Goal: Task Accomplishment & Management: Manage account settings

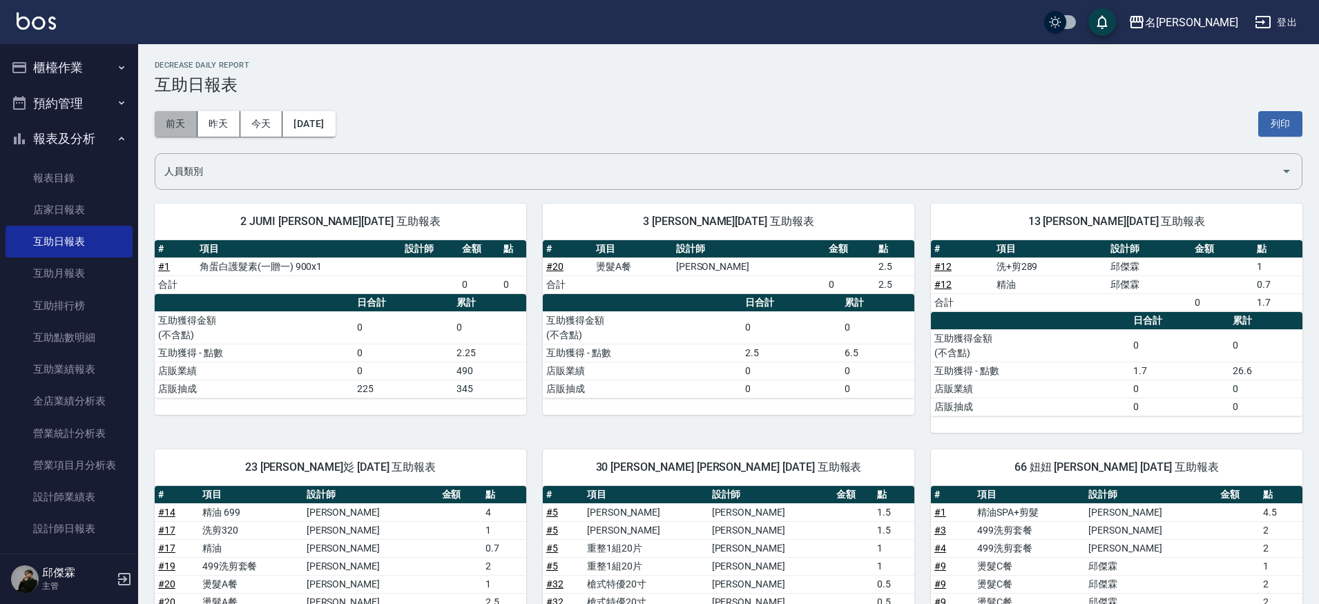
click at [180, 126] on button "前天" at bounding box center [176, 124] width 43 height 26
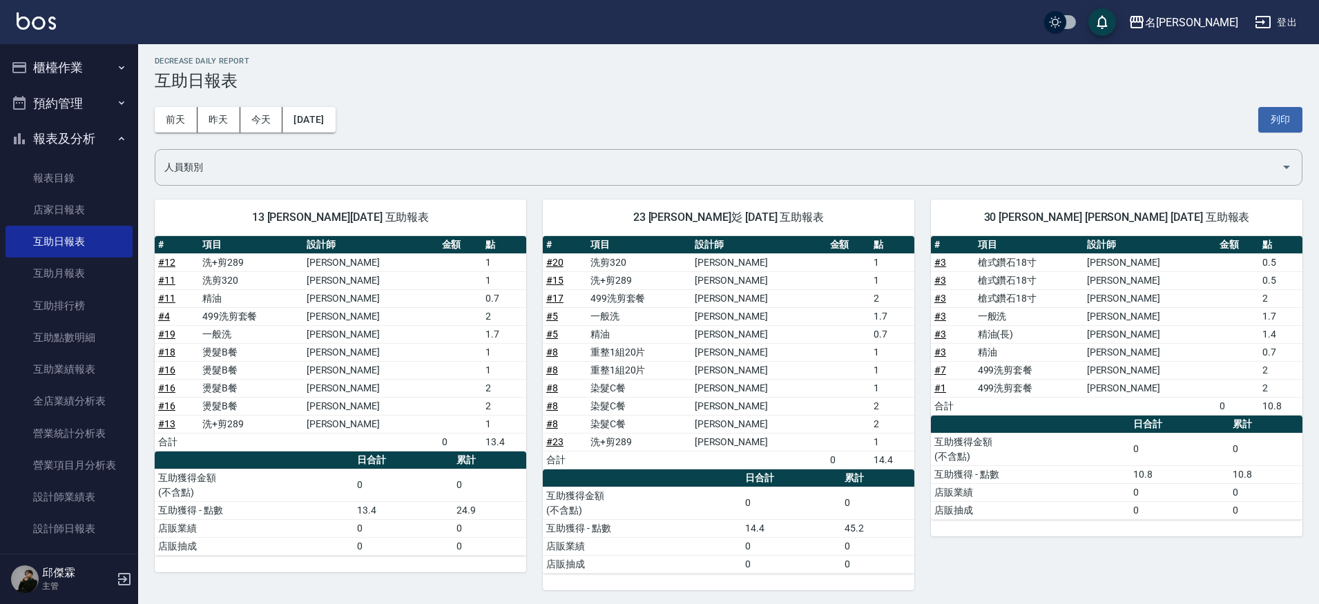
scroll to position [3, 0]
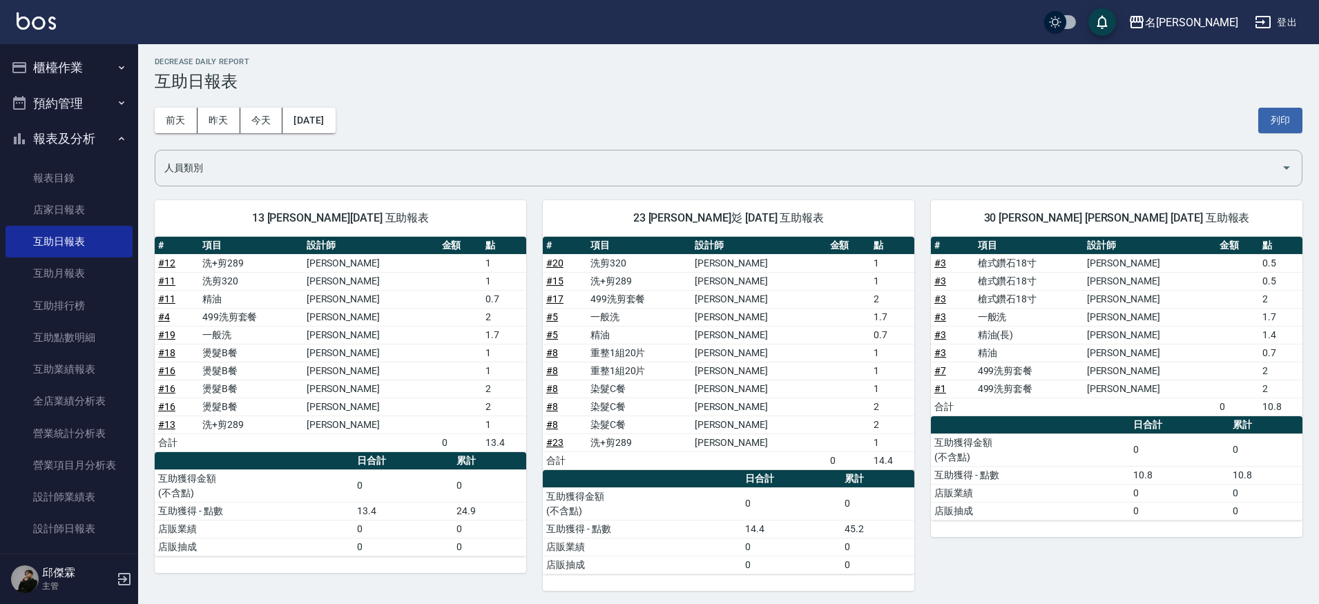
click at [551, 349] on link "# 8" at bounding box center [552, 352] width 12 height 11
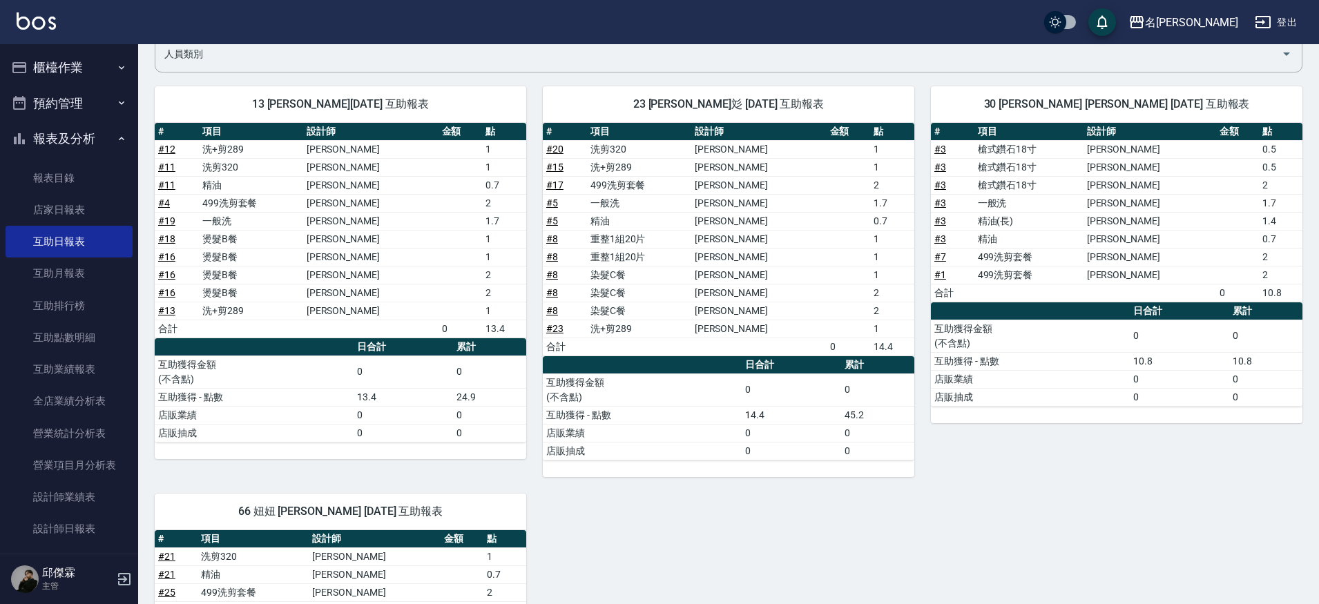
scroll to position [120, 0]
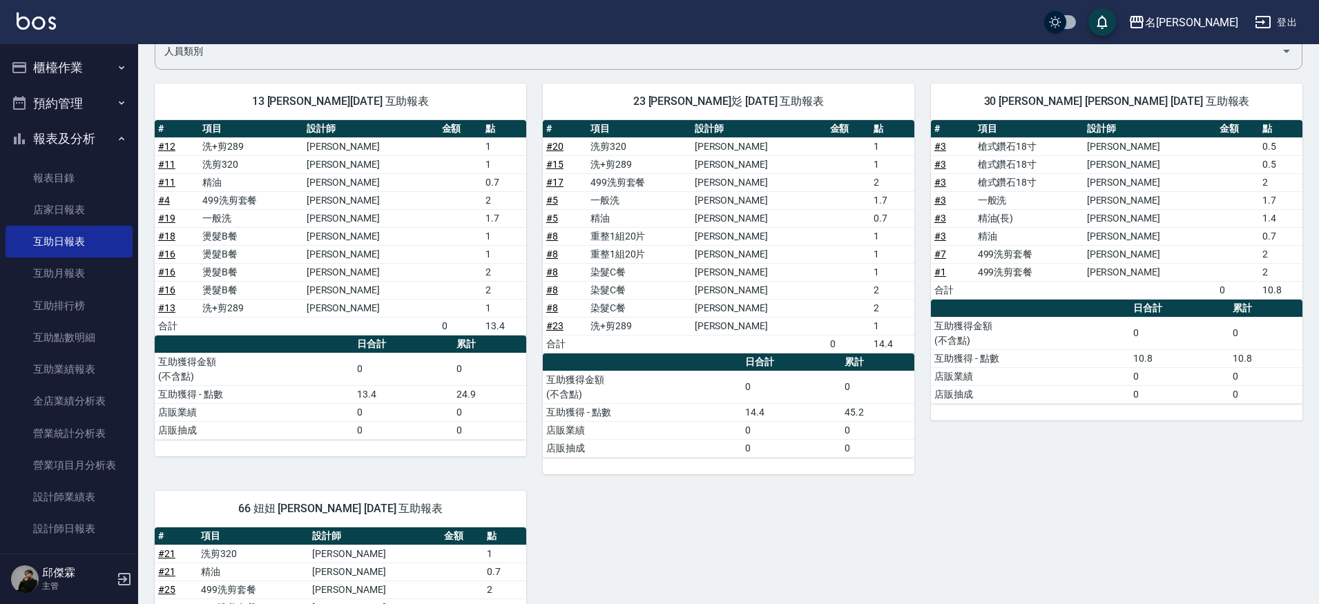
click at [555, 306] on link "# 8" at bounding box center [552, 307] width 12 height 11
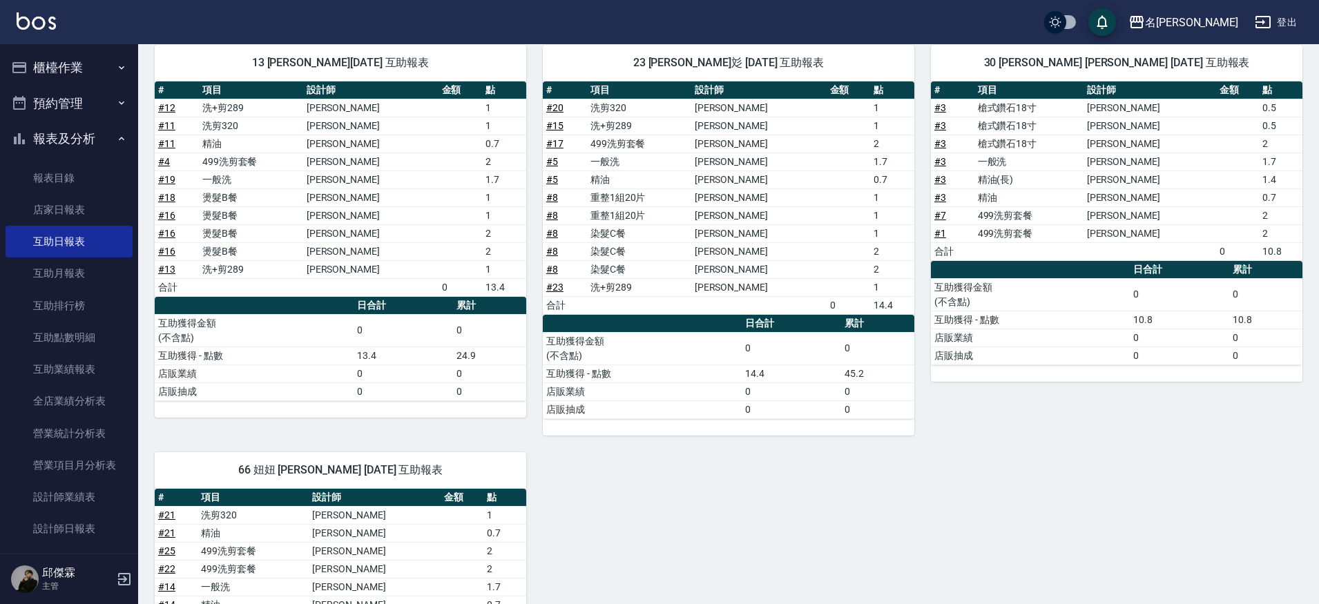
scroll to position [156, 0]
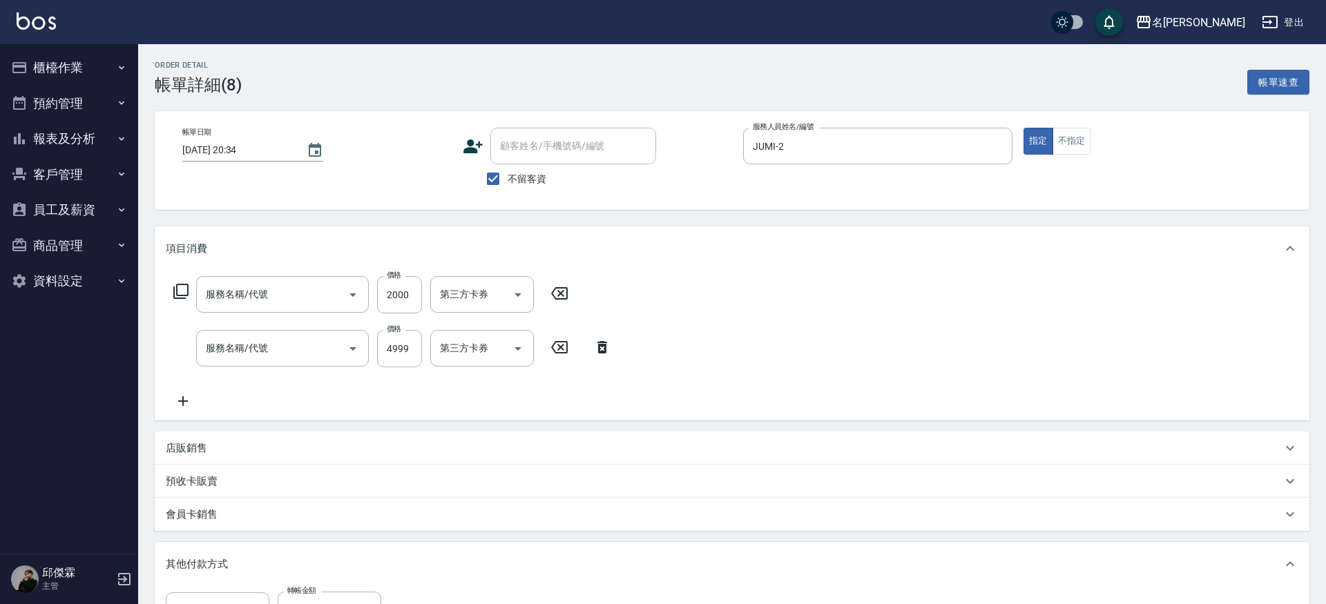
type input "[DATE] 20:34"
checkbox input "true"
type input "JUMI-2"
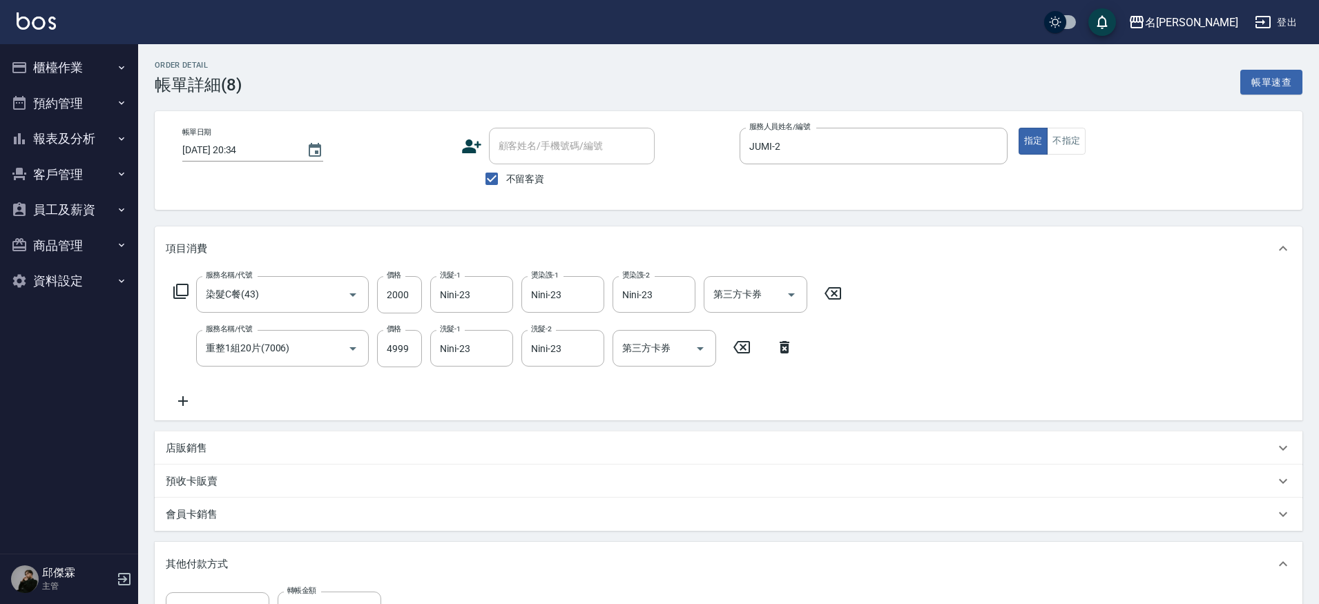
type input "染髮C餐(43)"
type input "重整1組20片(7006)"
type input "轉帳"
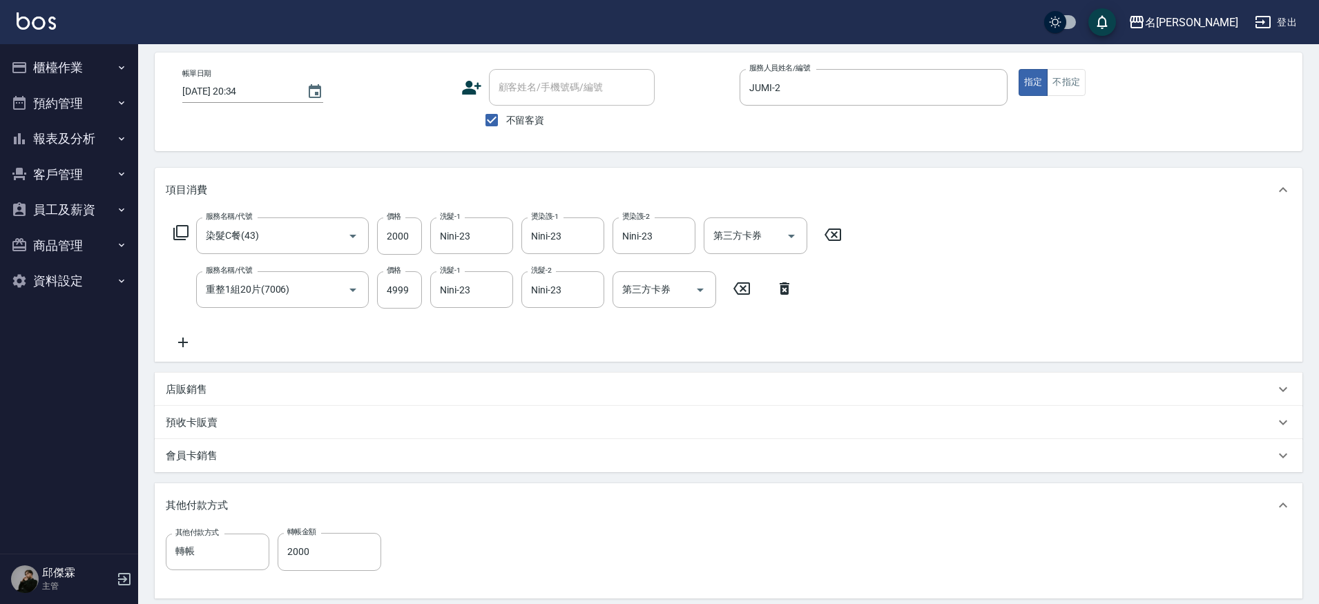
scroll to position [247, 0]
